Goal: Transaction & Acquisition: Purchase product/service

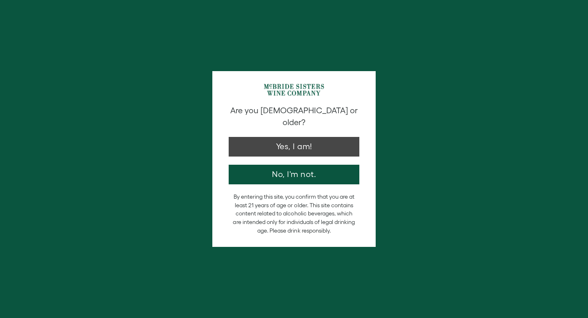
type input "**********"
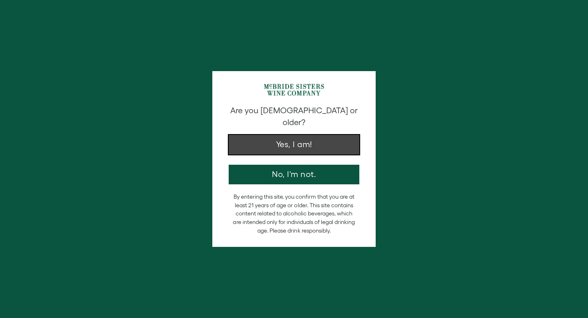
click at [298, 139] on button "Yes, I am!" at bounding box center [294, 145] width 131 height 20
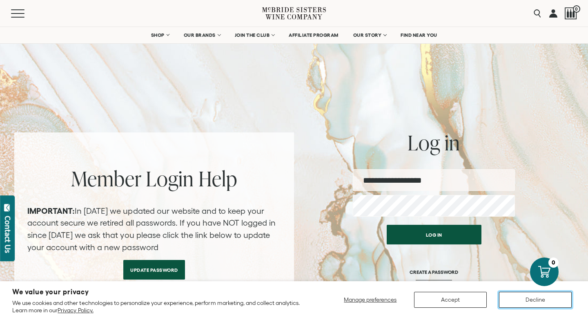
click at [537, 300] on button "Decline" at bounding box center [535, 299] width 73 height 16
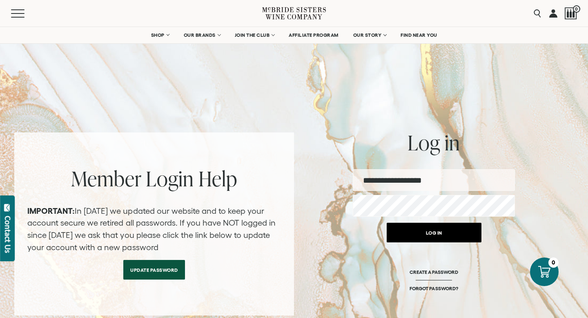
click at [442, 238] on button "Log in" at bounding box center [434, 232] width 95 height 20
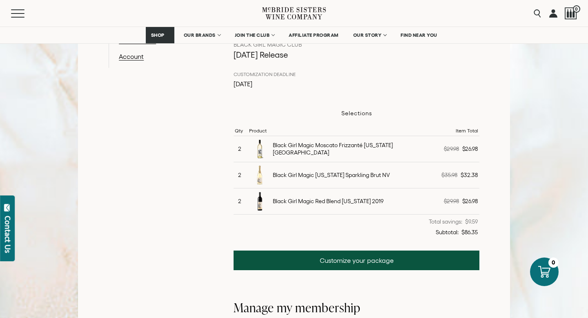
scroll to position [200, 0]
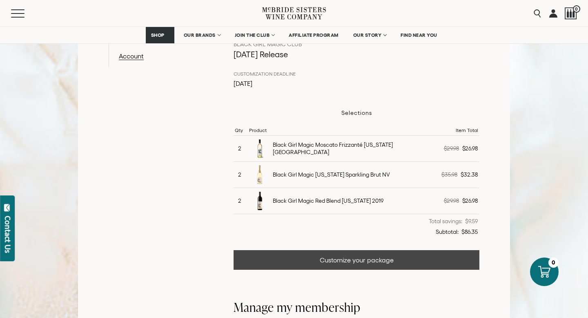
click at [364, 260] on link "Customize your package" at bounding box center [356, 260] width 246 height 20
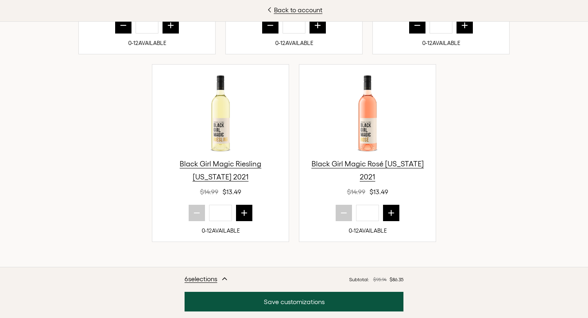
scroll to position [367, 0]
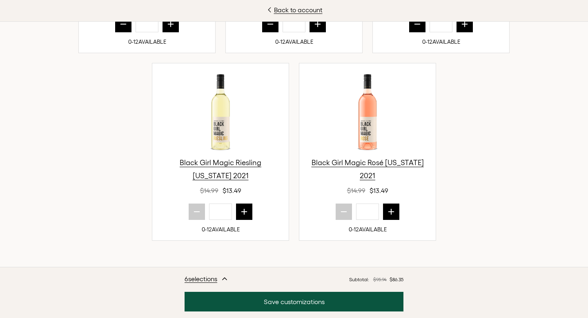
click at [118, 32] on button "prior quantity" at bounding box center [123, 24] width 16 height 16
type input "*"
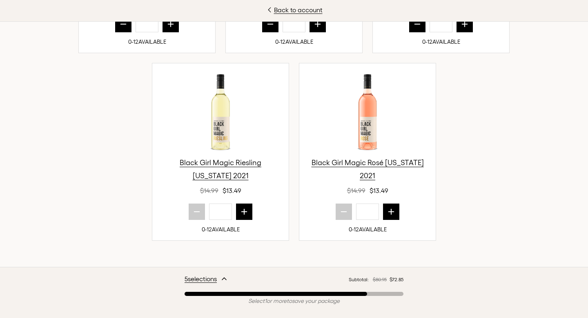
click at [269, 32] on button "prior quantity" at bounding box center [270, 24] width 16 height 16
type input "*"
click at [417, 28] on icon "prior quantity" at bounding box center [417, 24] width 8 height 8
type input "*"
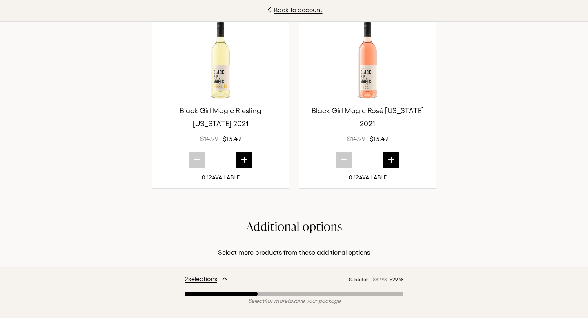
scroll to position [421, 0]
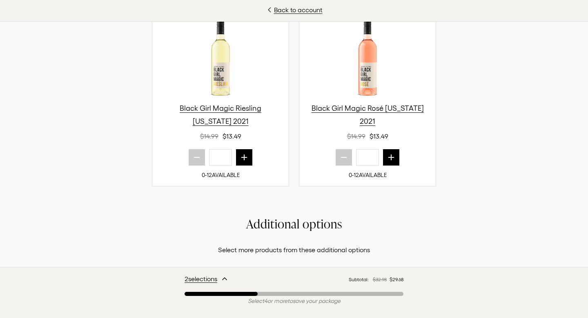
click at [391, 161] on icon "next quantity" at bounding box center [391, 157] width 8 height 8
type input "*"
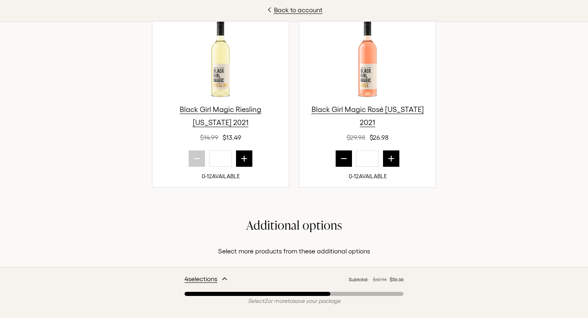
scroll to position [423, 0]
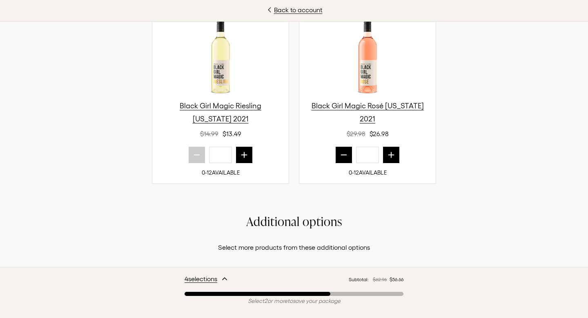
click at [242, 159] on icon "next quantity" at bounding box center [244, 155] width 8 height 8
type input "*"
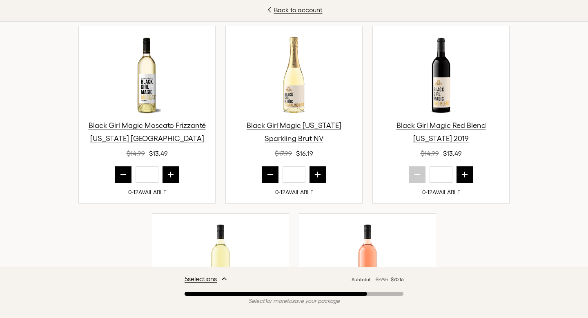
scroll to position [291, 0]
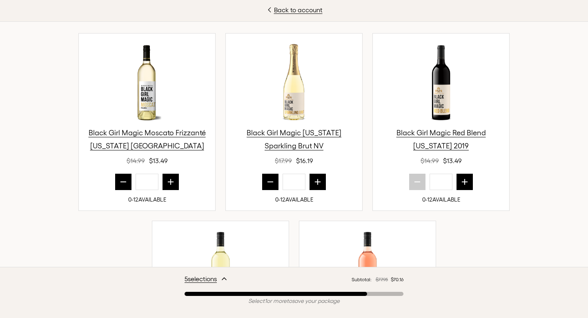
click at [465, 180] on icon "next quantity" at bounding box center [464, 182] width 8 height 8
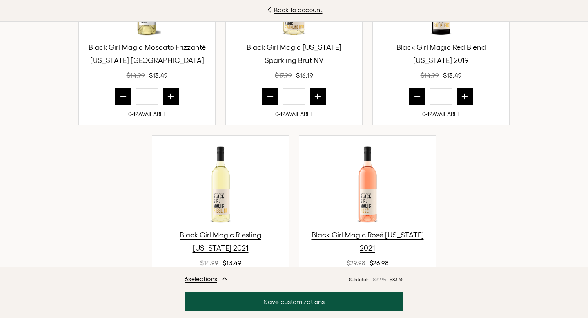
scroll to position [384, 0]
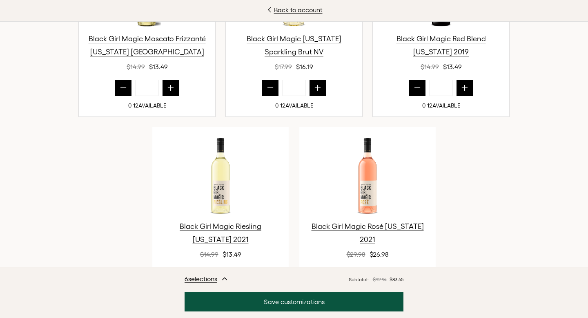
click at [421, 85] on icon "prior quantity" at bounding box center [417, 88] width 8 height 8
type input "*"
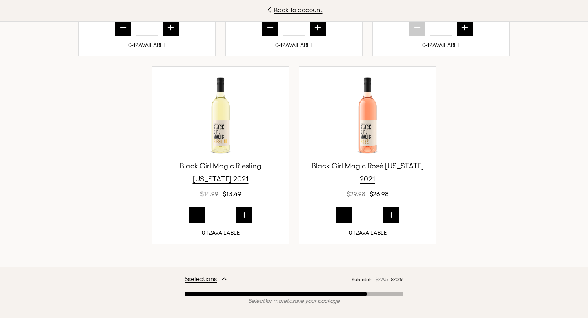
scroll to position [448, 0]
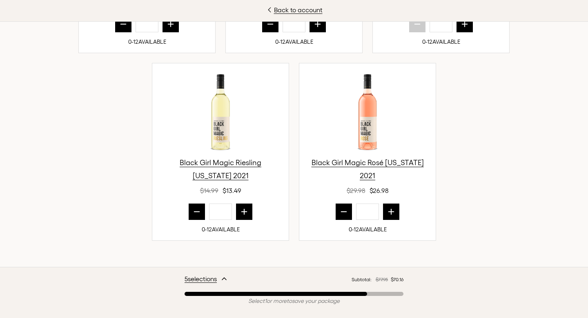
click at [389, 212] on icon "next quantity" at bounding box center [391, 211] width 8 height 8
type input "*"
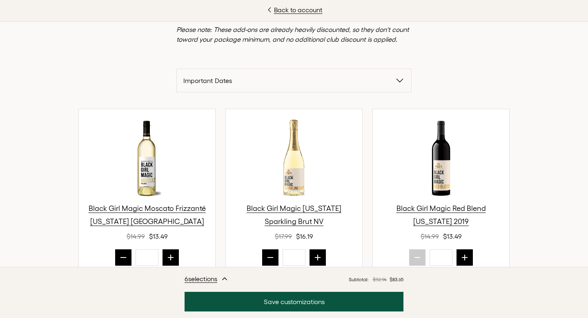
scroll to position [222, 0]
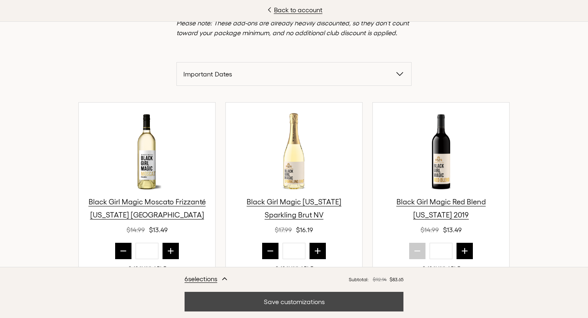
click at [241, 298] on button "Save customizations" at bounding box center [293, 301] width 219 height 20
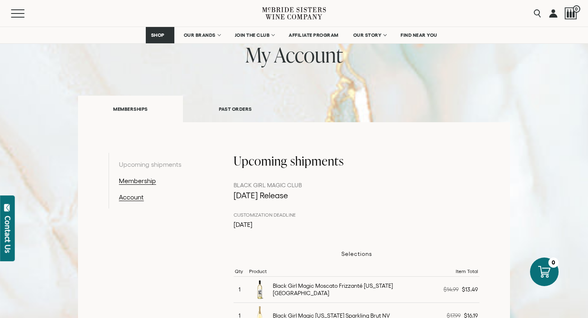
scroll to position [62, 0]
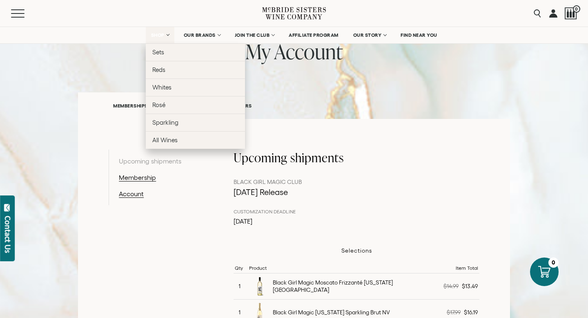
click at [160, 32] on span "SHOP" at bounding box center [158, 35] width 14 height 6
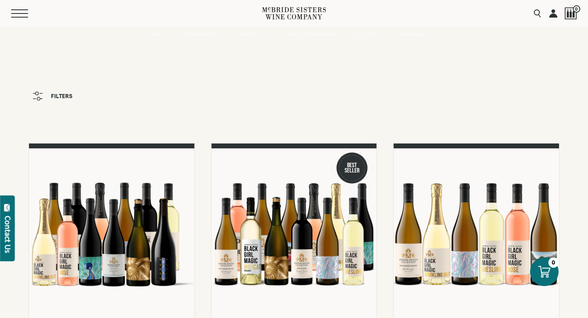
click at [22, 15] on button "Menu" at bounding box center [25, 13] width 29 height 8
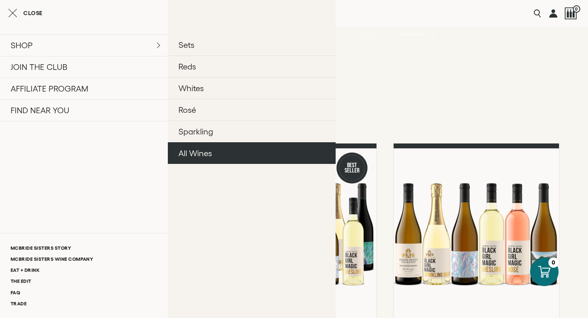
click at [207, 153] on link "All Wines" at bounding box center [252, 153] width 168 height 22
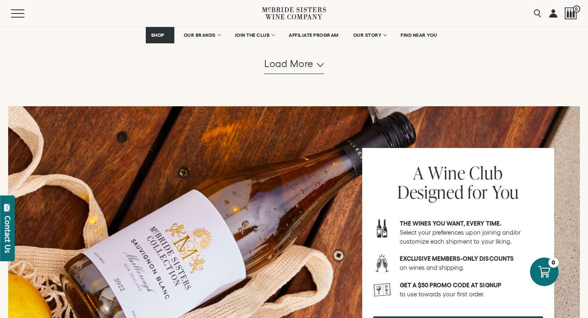
scroll to position [904, 0]
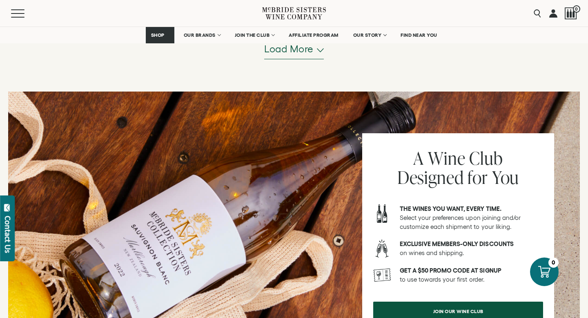
click at [292, 53] on span "Load more" at bounding box center [288, 49] width 49 height 14
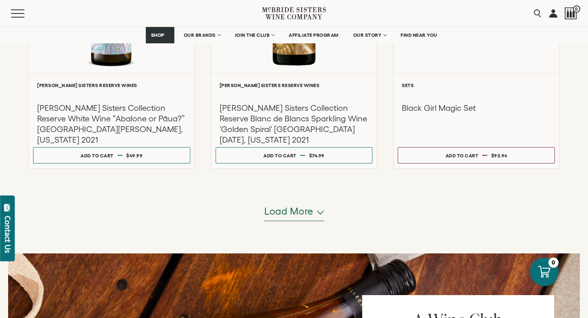
scroll to position [1564, 0]
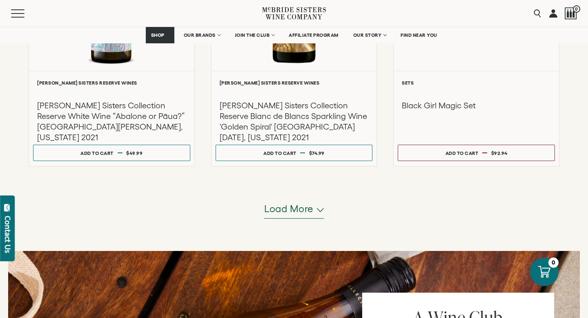
click at [294, 215] on button "Load more" at bounding box center [294, 209] width 60 height 20
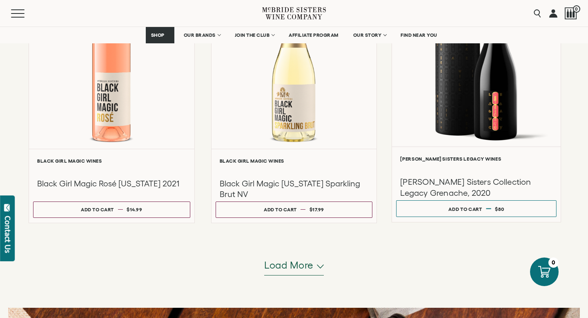
scroll to position [2329, 0]
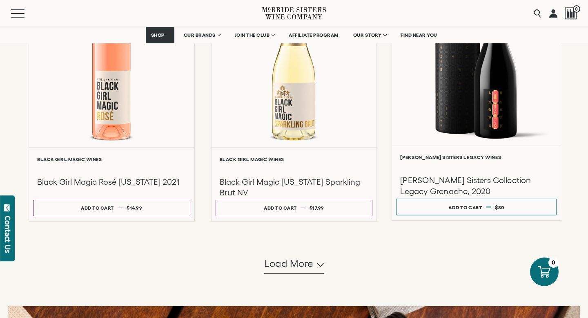
click at [433, 156] on h6 "McBride Sisters Legacy Wines" at bounding box center [476, 156] width 152 height 5
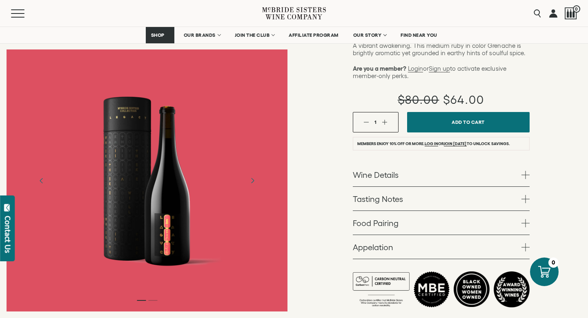
scroll to position [157, 0]
click at [531, 158] on div "McBride Sisters Legacy Wines McBride Sisters Collection Legacy Grenache, 2020 A…" at bounding box center [441, 125] width 294 height 431
click at [529, 170] on span at bounding box center [525, 174] width 8 height 8
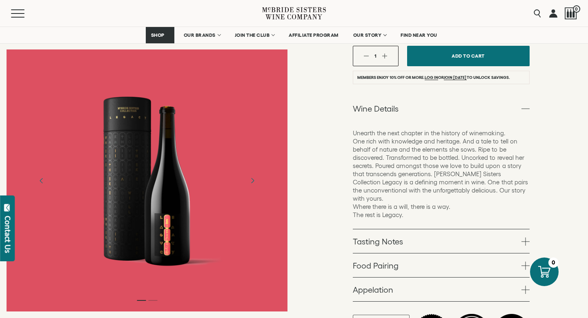
scroll to position [227, 0]
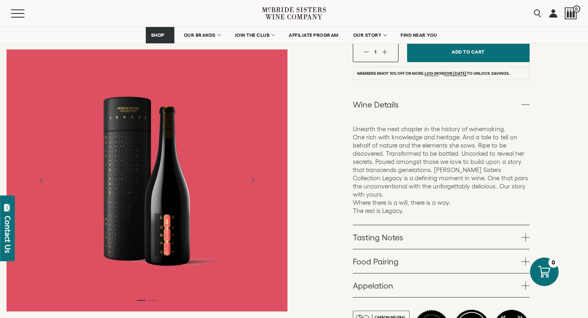
click at [520, 225] on link "Tasting Notes" at bounding box center [441, 237] width 177 height 24
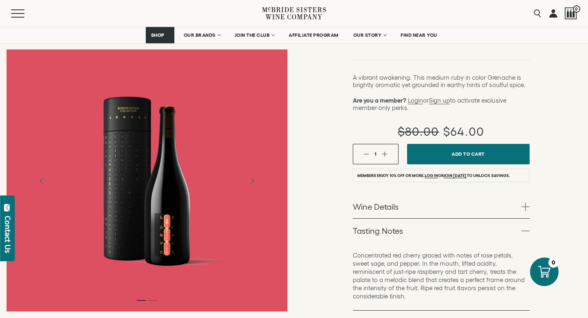
scroll to position [123, 0]
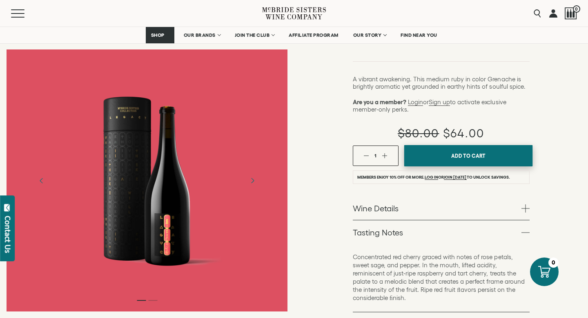
click at [476, 149] on span "Add To Cart" at bounding box center [468, 155] width 35 height 12
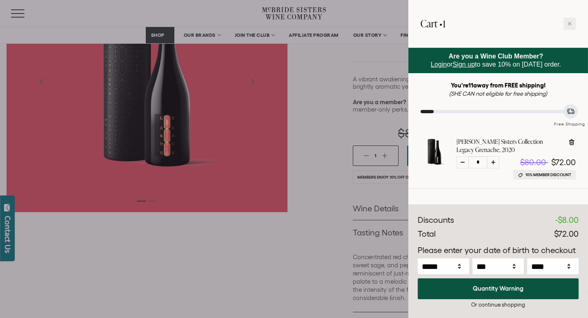
click at [316, 29] on div at bounding box center [294, 159] width 588 height 318
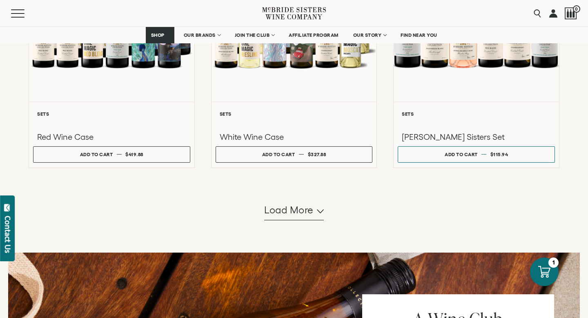
scroll to position [758, 0]
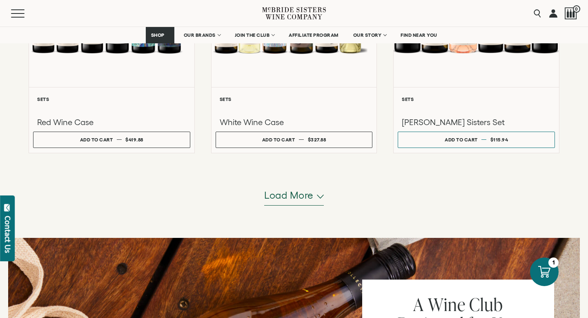
click at [280, 203] on button "Load more" at bounding box center [294, 196] width 60 height 20
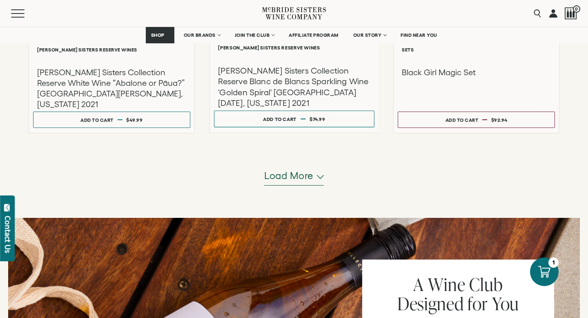
scroll to position [1599, 0]
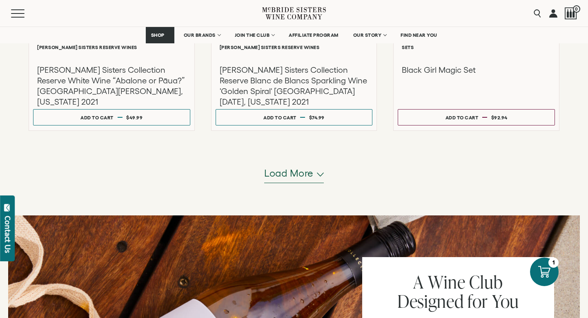
click at [294, 173] on span "Load more" at bounding box center [288, 173] width 49 height 14
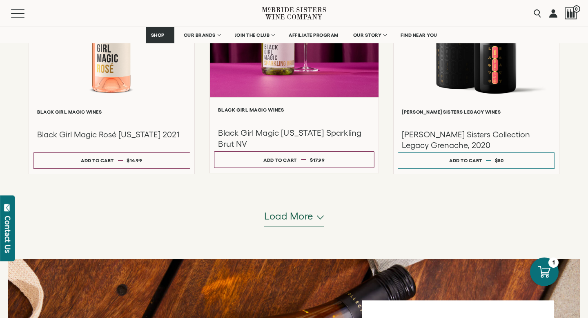
scroll to position [2386, 0]
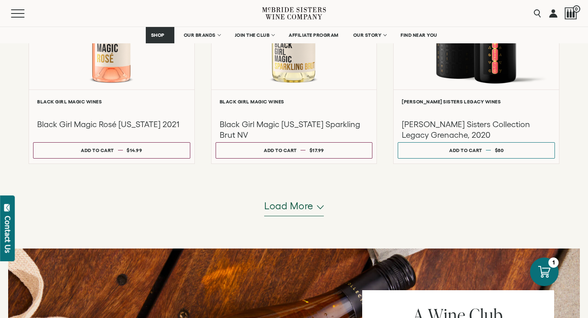
click at [304, 208] on span "Load more" at bounding box center [288, 206] width 49 height 14
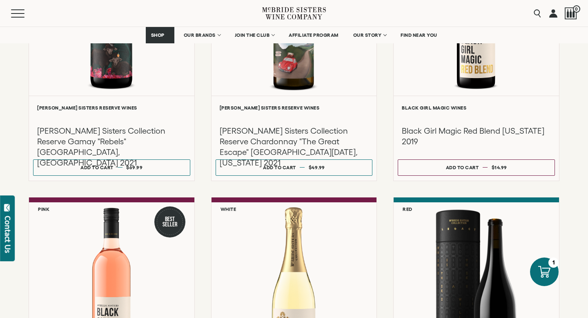
scroll to position [2094, 0]
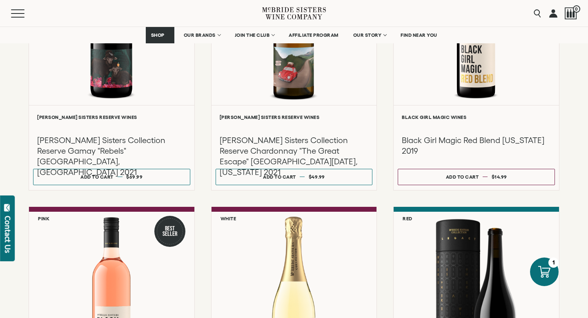
click at [553, 13] on link at bounding box center [553, 13] width 8 height 27
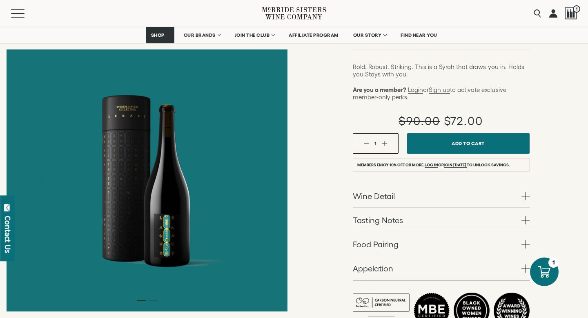
scroll to position [137, 0]
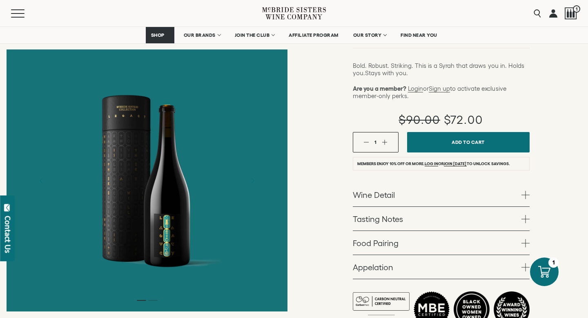
click at [525, 215] on span at bounding box center [525, 219] width 8 height 8
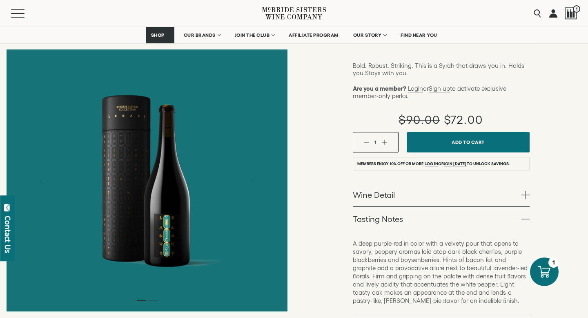
scroll to position [147, 0]
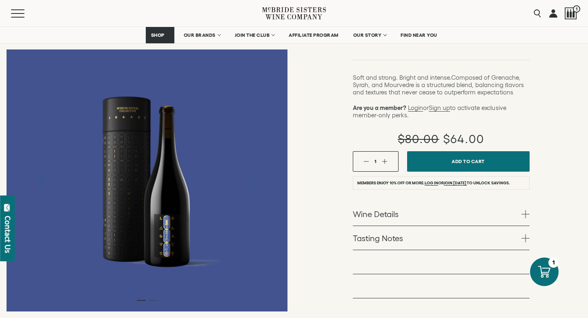
scroll to position [152, 0]
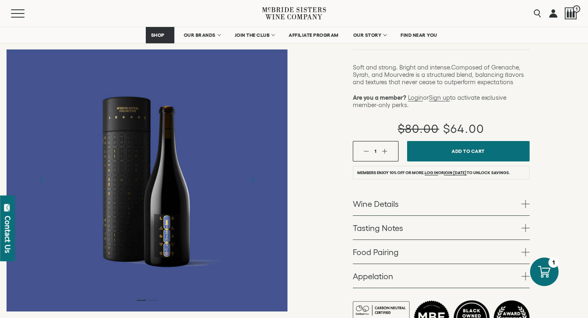
click at [526, 224] on span at bounding box center [525, 228] width 8 height 8
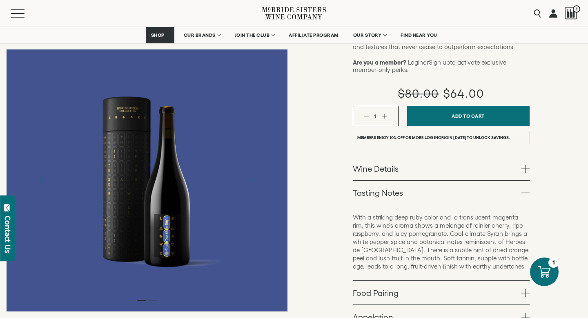
scroll to position [189, 0]
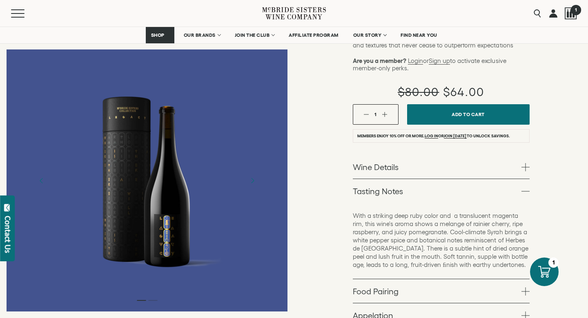
click at [579, 12] on span "1" at bounding box center [575, 9] width 10 height 10
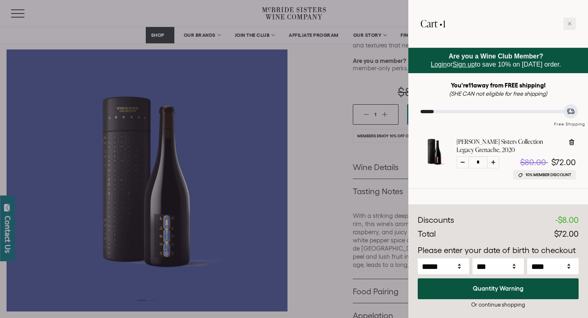
click at [329, 116] on div at bounding box center [294, 159] width 588 height 318
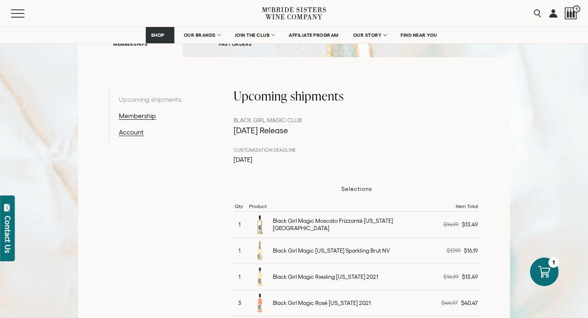
scroll to position [124, 0]
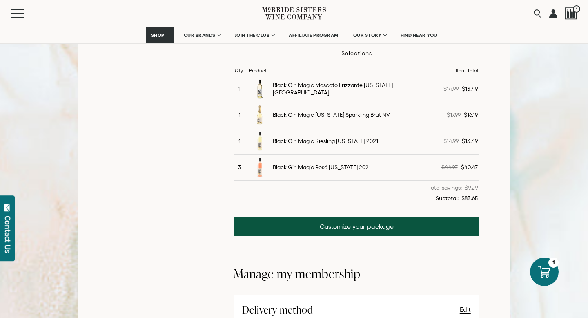
scroll to position [260, 0]
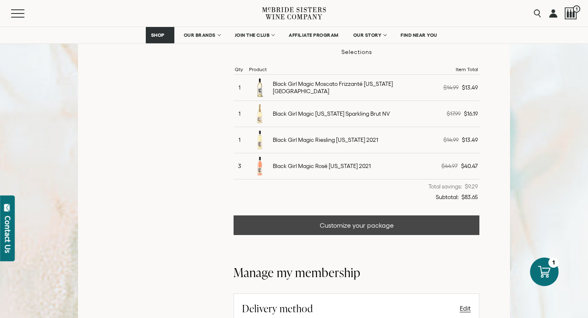
click at [359, 222] on link "Customize your package" at bounding box center [356, 225] width 246 height 20
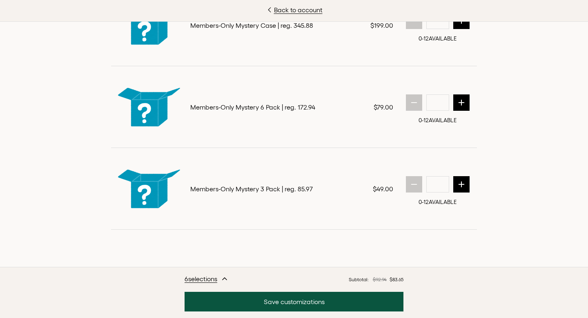
scroll to position [771, 0]
click at [471, 189] on div "*" at bounding box center [437, 184] width 72 height 16
click at [464, 188] on icon "next quantity" at bounding box center [461, 184] width 8 height 8
type input "*"
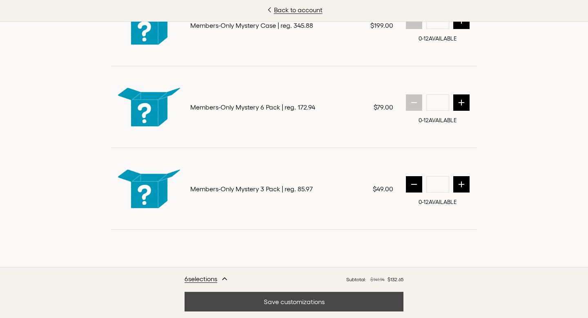
click at [260, 299] on button "Save customizations" at bounding box center [293, 301] width 219 height 20
